Goal: Navigation & Orientation: Find specific page/section

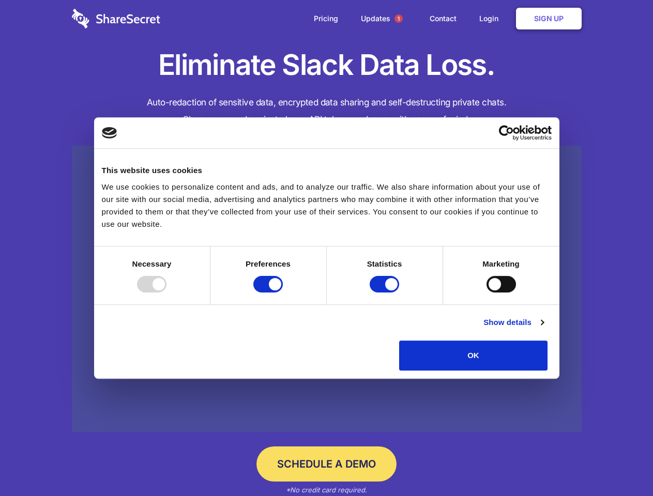
click at [166, 293] on div at bounding box center [151, 284] width 29 height 17
click at [283, 293] on input "Preferences" at bounding box center [267, 284] width 29 height 17
checkbox input "false"
click at [386, 293] on input "Statistics" at bounding box center [384, 284] width 29 height 17
checkbox input "false"
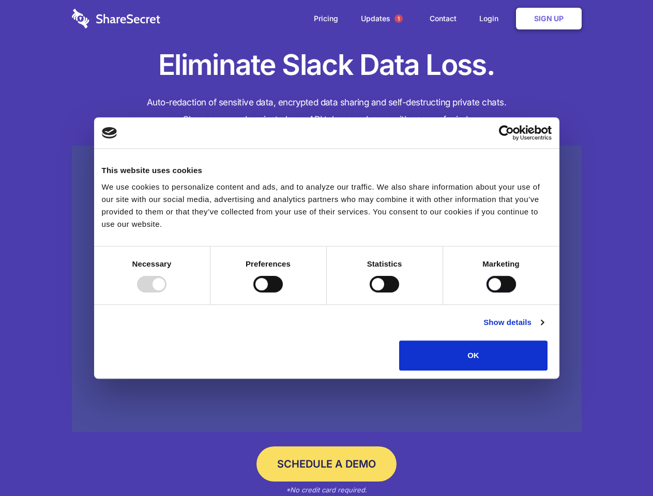
click at [486, 293] on input "Marketing" at bounding box center [500, 284] width 29 height 17
checkbox input "true"
click at [543, 329] on link "Show details" at bounding box center [513, 322] width 60 height 12
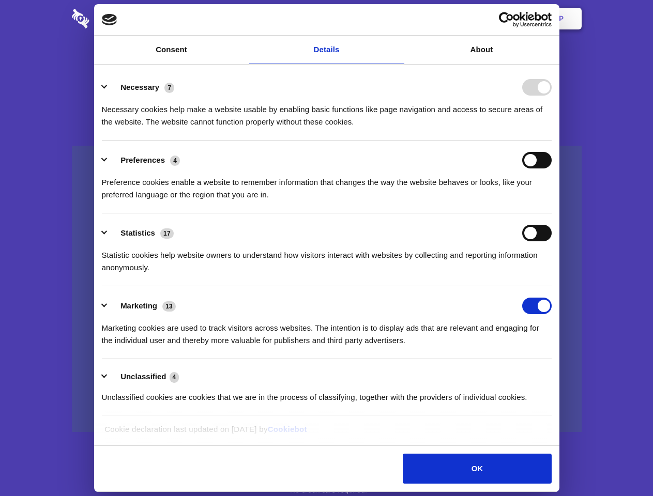
click at [551, 201] on div "Preferences 4 Preference cookies enable a website to remember information that …" at bounding box center [327, 176] width 450 height 49
click at [398, 19] on span "1" at bounding box center [398, 18] width 8 height 8
